Goal: Check status: Check status

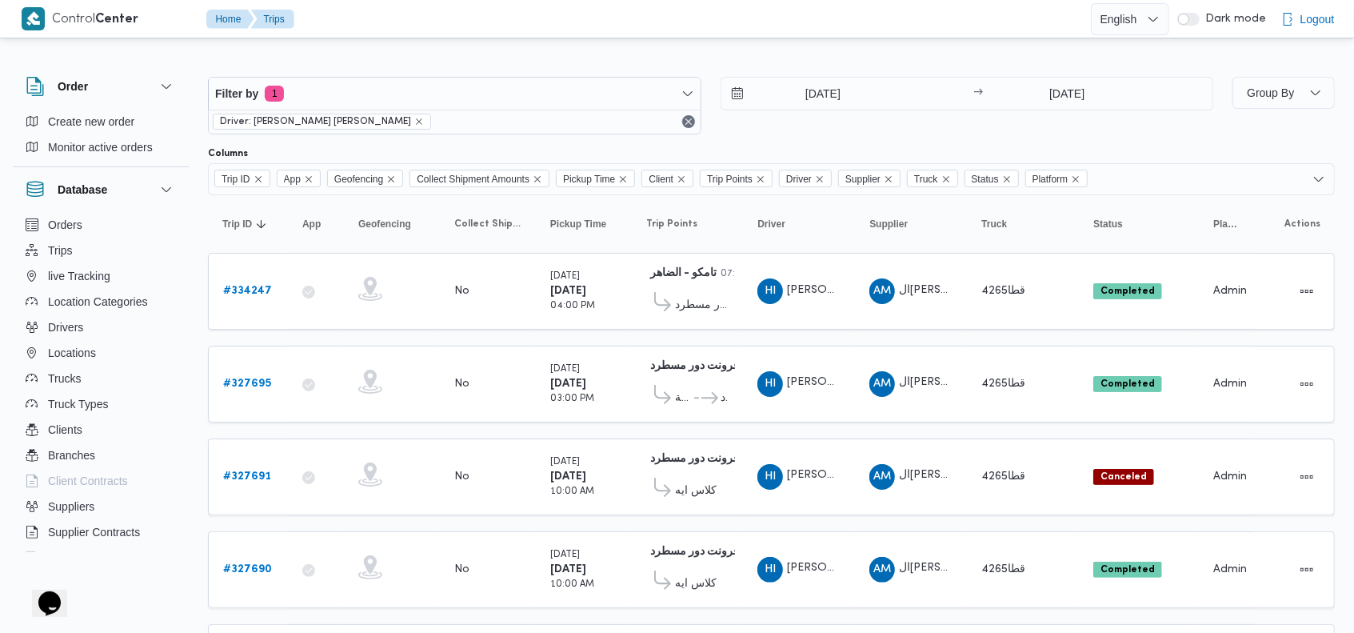
click at [998, 125] on div "[DATE] → [DATE]" at bounding box center [968, 106] width 494 height 58
click at [790, 91] on input "[DATE]" at bounding box center [813, 94] width 182 height 32
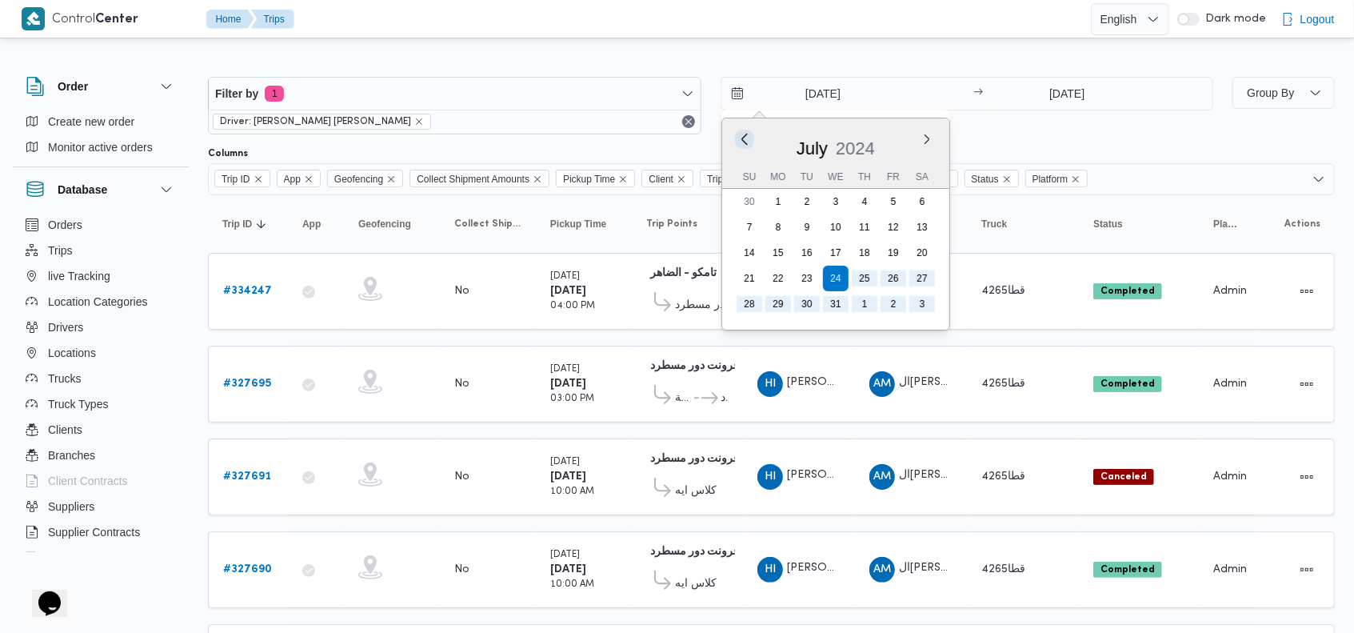
click at [739, 138] on button "Previous Month" at bounding box center [744, 138] width 15 height 15
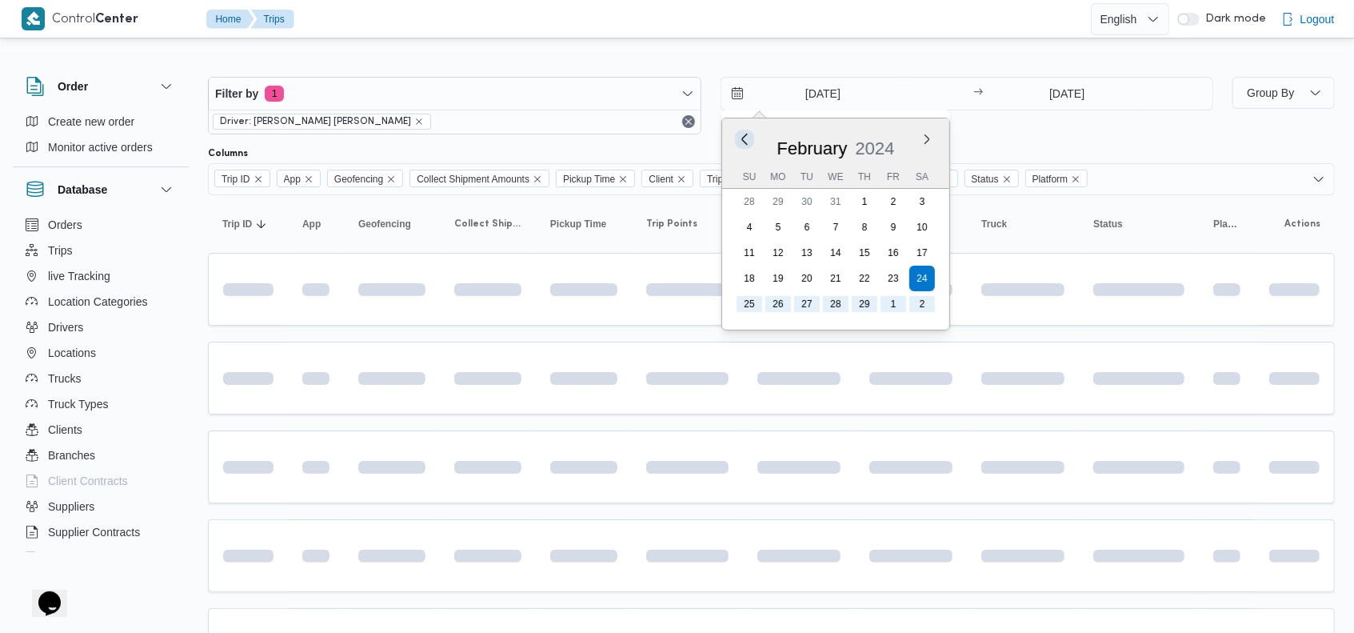
click at [739, 138] on button "Previous Month" at bounding box center [744, 138] width 15 height 15
type input "[DATE]"
click at [1065, 125] on div "[DATE] Previous Month Next month [DATE] [DATE] Su Mo Tu We Th Fr Sa 26 27 28 29…" at bounding box center [968, 106] width 494 height 58
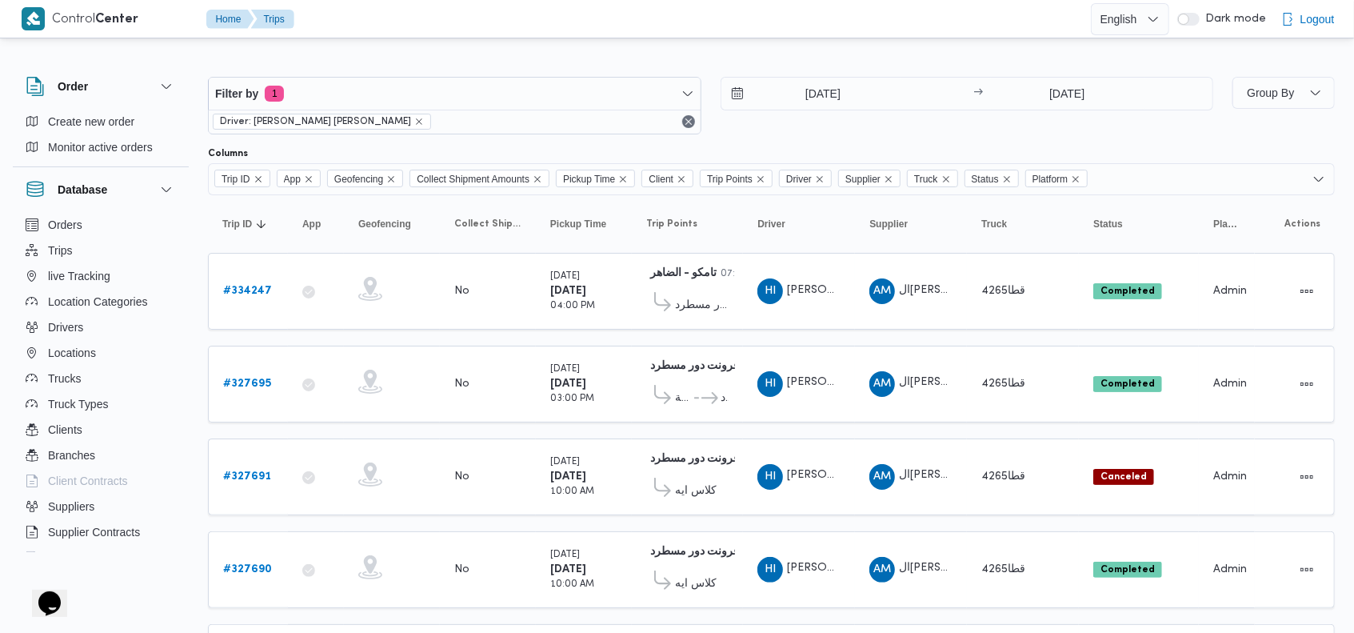
scroll to position [111, 0]
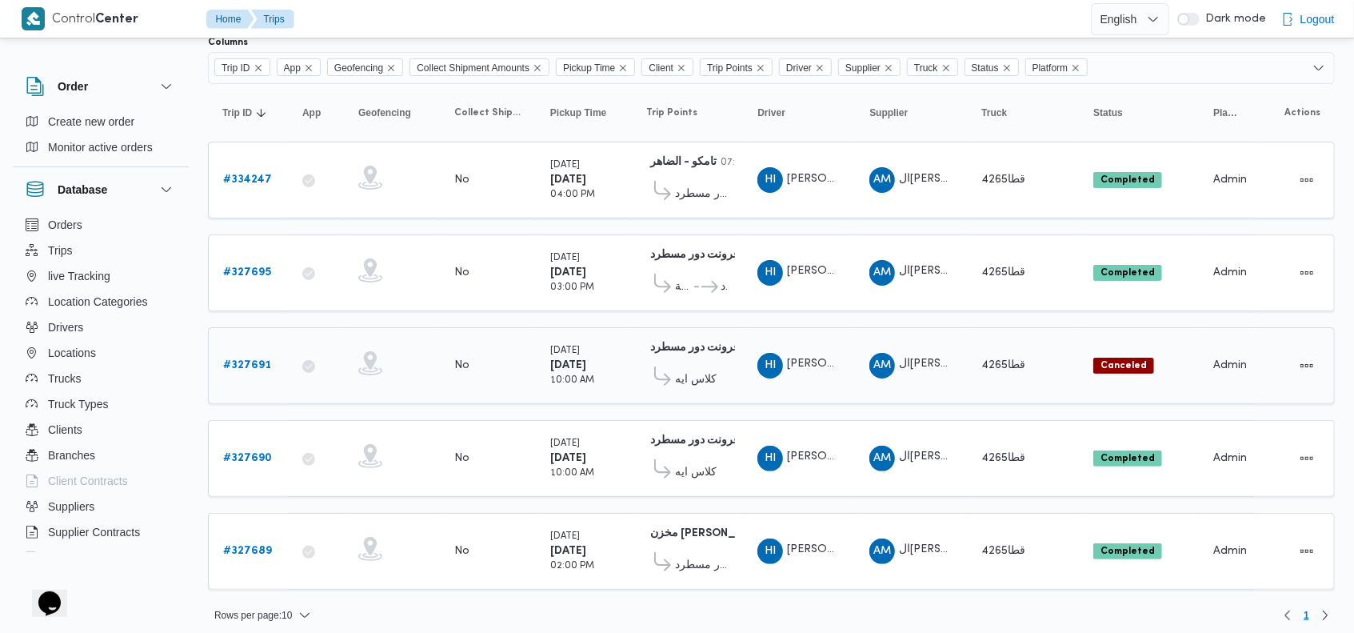
click at [244, 369] on div "# 327691" at bounding box center [248, 366] width 63 height 32
click at [244, 362] on b "# 327691" at bounding box center [247, 365] width 48 height 10
